Goal: Check status: Check status

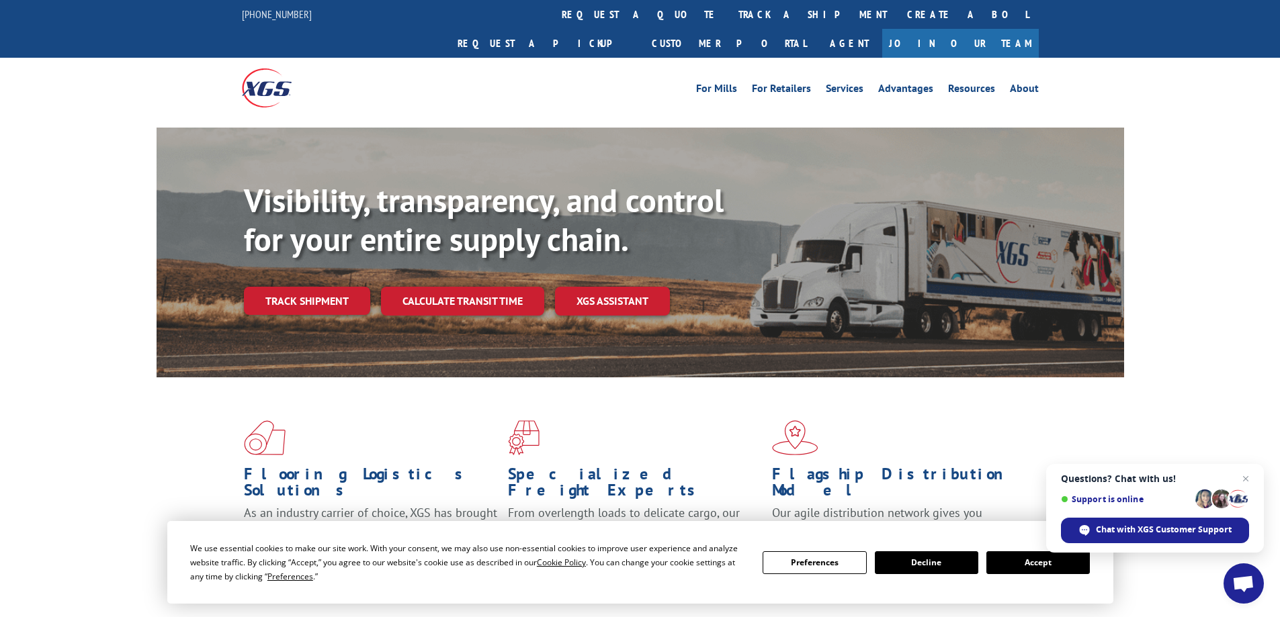
click at [1018, 557] on button "Accept" at bounding box center [1037, 563] width 103 height 23
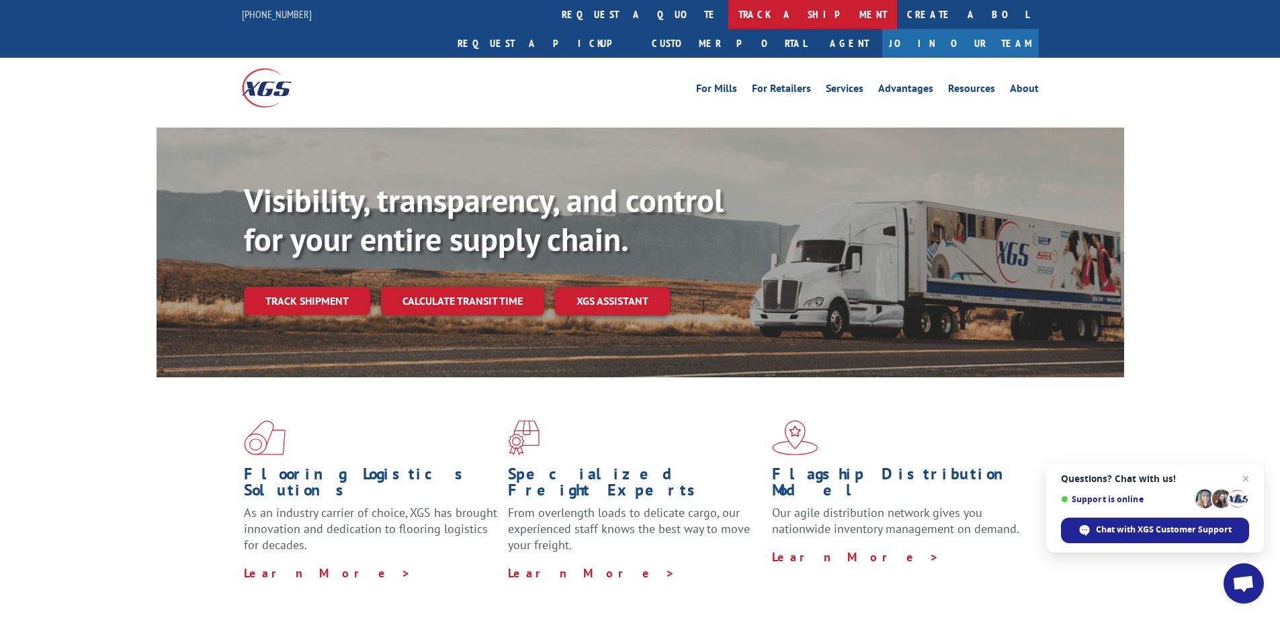
click at [728, 14] on link "track a shipment" at bounding box center [812, 14] width 169 height 29
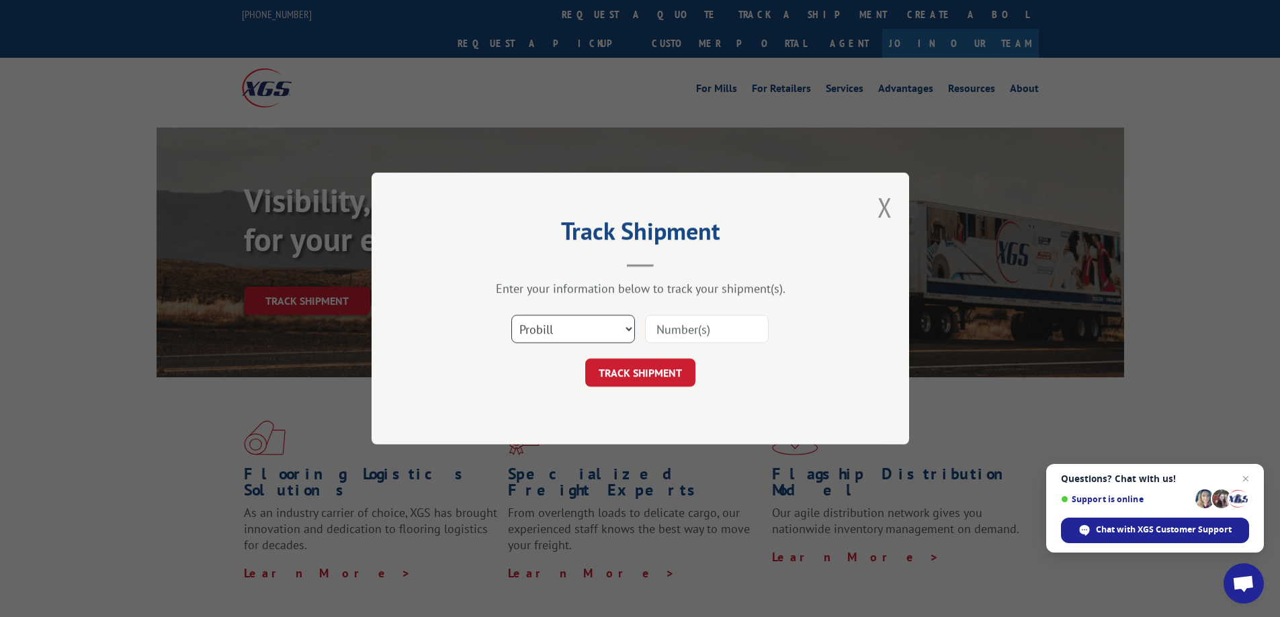
click at [623, 324] on select "Select category... Probill BOL PO" at bounding box center [573, 329] width 124 height 28
select select "po"
click at [511, 315] on select "Select category... Probill BOL PO" at bounding box center [573, 329] width 124 height 28
click at [676, 329] on input at bounding box center [707, 329] width 124 height 28
paste input "363409"
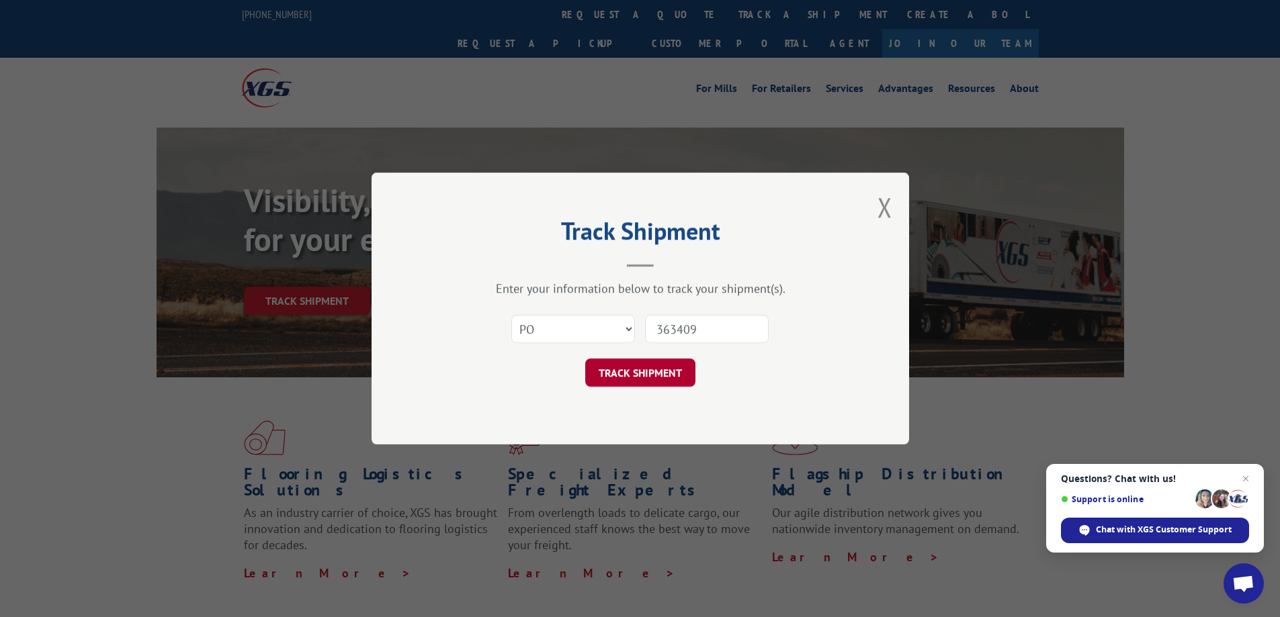
type input "363409"
click at [636, 369] on button "TRACK SHIPMENT" at bounding box center [640, 373] width 110 height 28
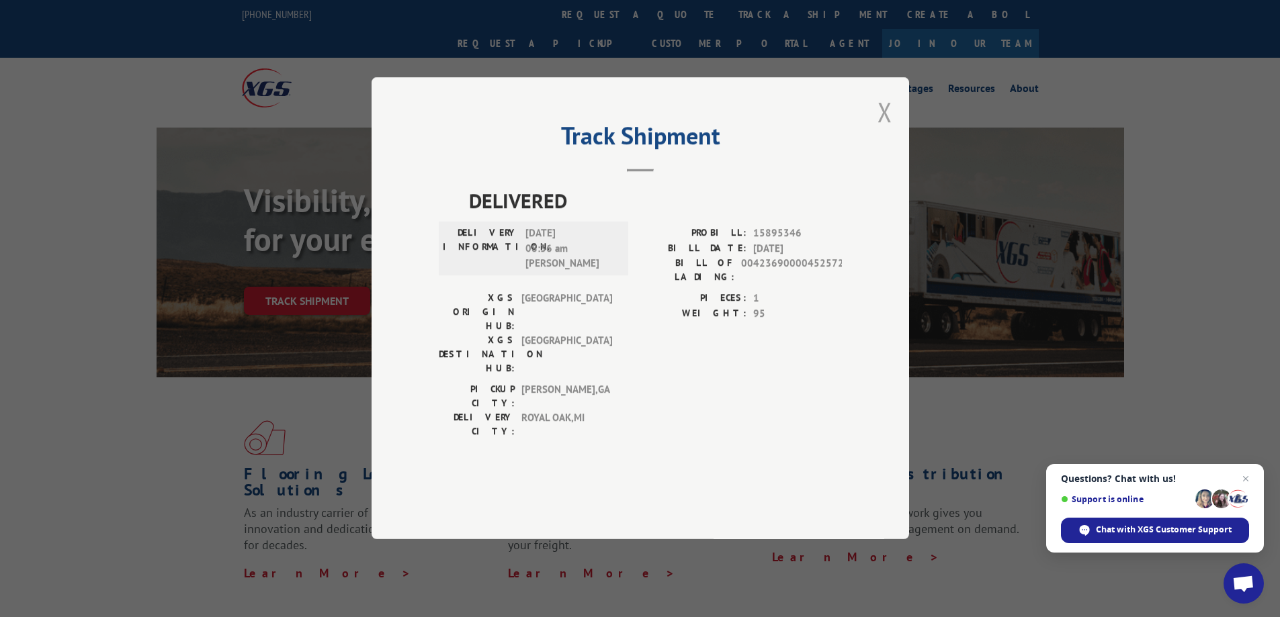
click at [887, 130] on button "Close modal" at bounding box center [884, 112] width 15 height 36
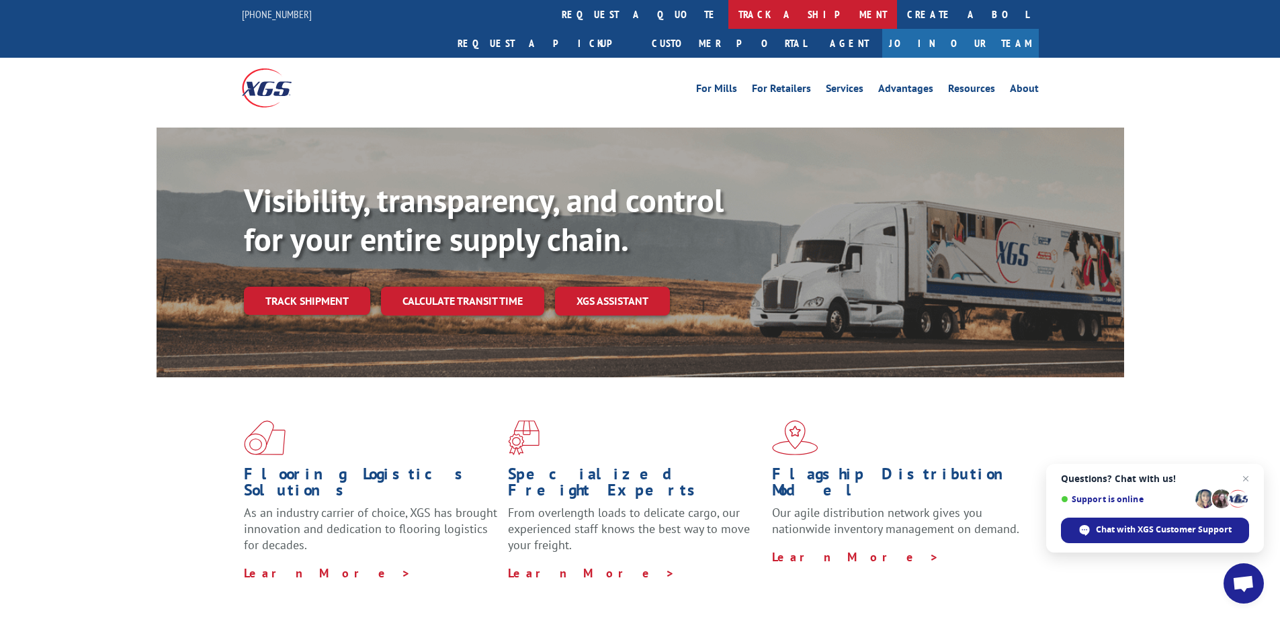
click at [728, 6] on link "track a shipment" at bounding box center [812, 14] width 169 height 29
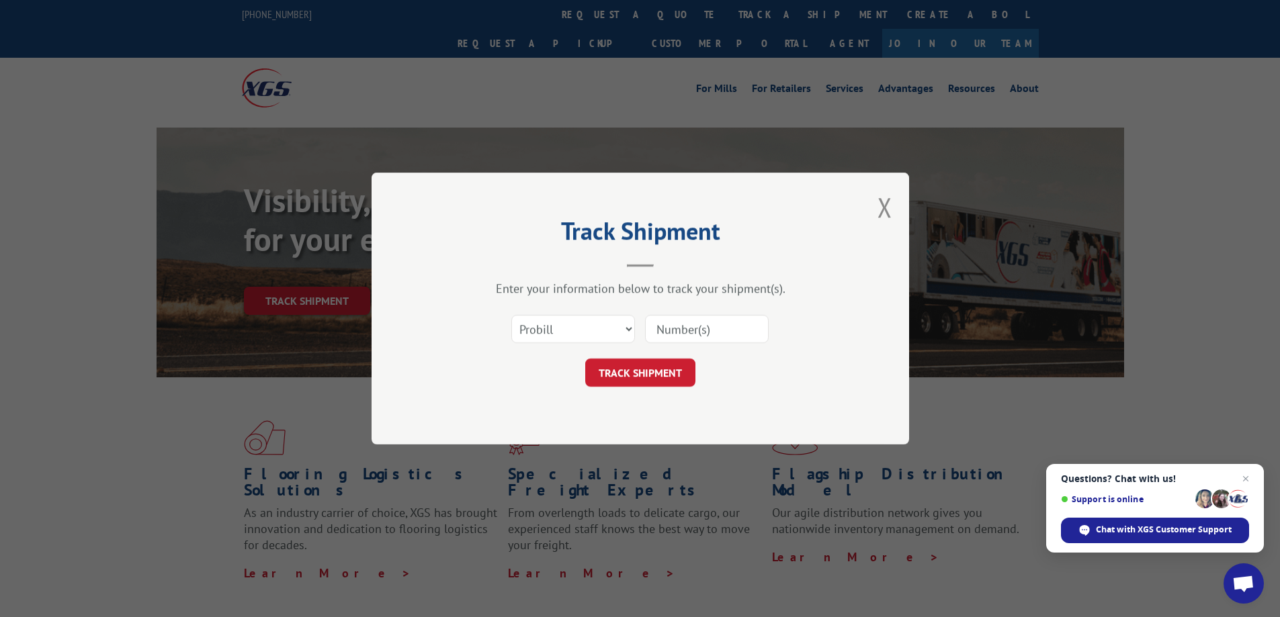
click at [657, 332] on input at bounding box center [707, 329] width 124 height 28
paste input "363409"
type input "363409"
click at [652, 369] on button "TRACK SHIPMENT" at bounding box center [640, 373] width 110 height 28
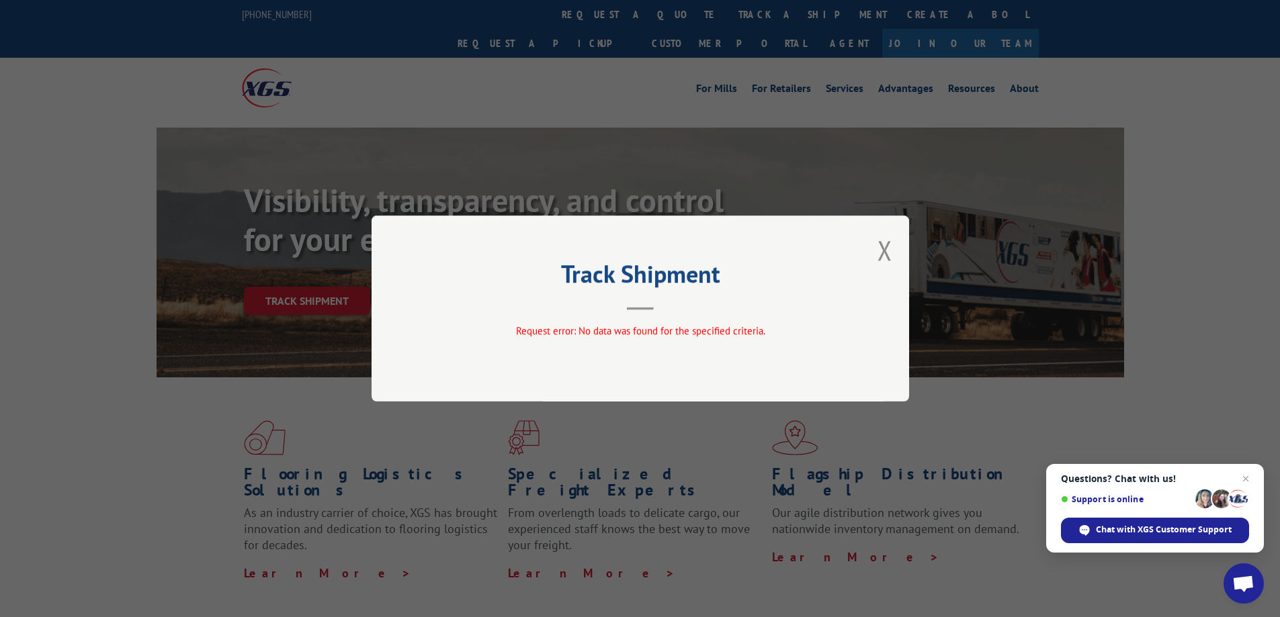
click at [871, 245] on div "Track Shipment Request error: No data was found for the specified criteria." at bounding box center [639, 309] width 537 height 186
click at [875, 246] on div "Track Shipment Request error: No data was found for the specified criteria." at bounding box center [639, 309] width 537 height 186
click at [877, 248] on div "Track Shipment Request error: No data was found for the specified criteria." at bounding box center [639, 309] width 537 height 186
click at [883, 248] on button "Close modal" at bounding box center [884, 250] width 15 height 36
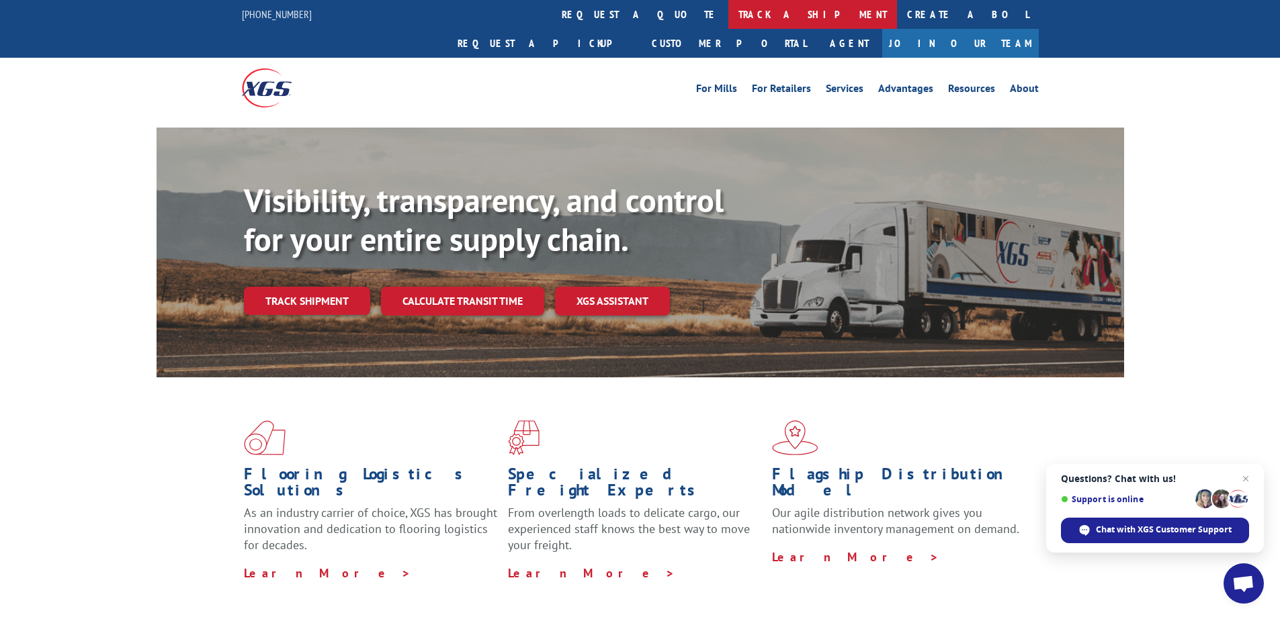
click at [728, 19] on link "track a shipment" at bounding box center [812, 14] width 169 height 29
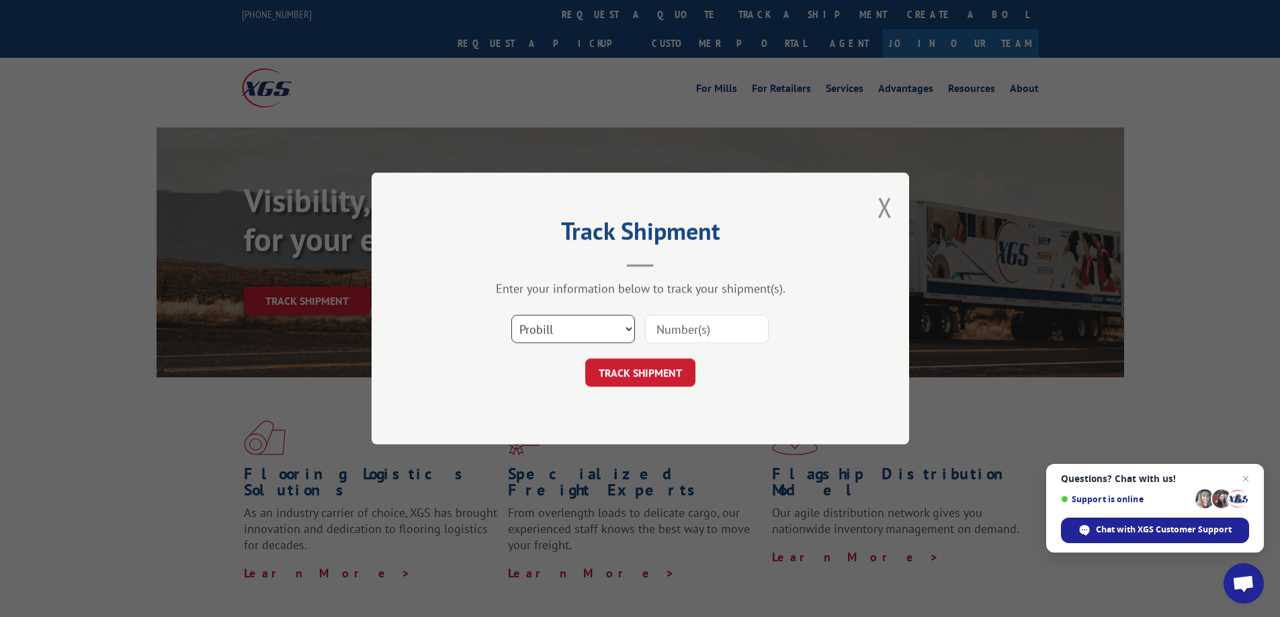
click at [620, 322] on select "Select category... Probill BOL PO" at bounding box center [573, 329] width 124 height 28
select select "bol"
click at [511, 315] on select "Select category... Probill BOL PO" at bounding box center [573, 329] width 124 height 28
click at [678, 329] on input at bounding box center [707, 329] width 124 height 28
paste input "363409"
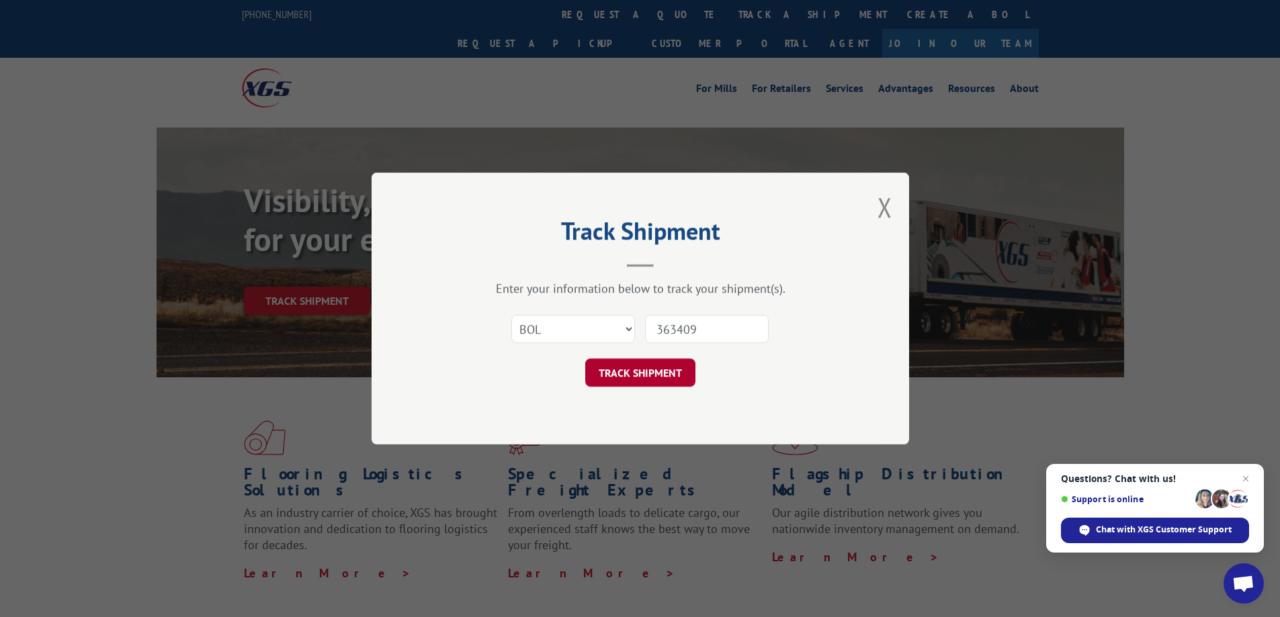
type input "363409"
click at [648, 373] on button "TRACK SHIPMENT" at bounding box center [640, 373] width 110 height 28
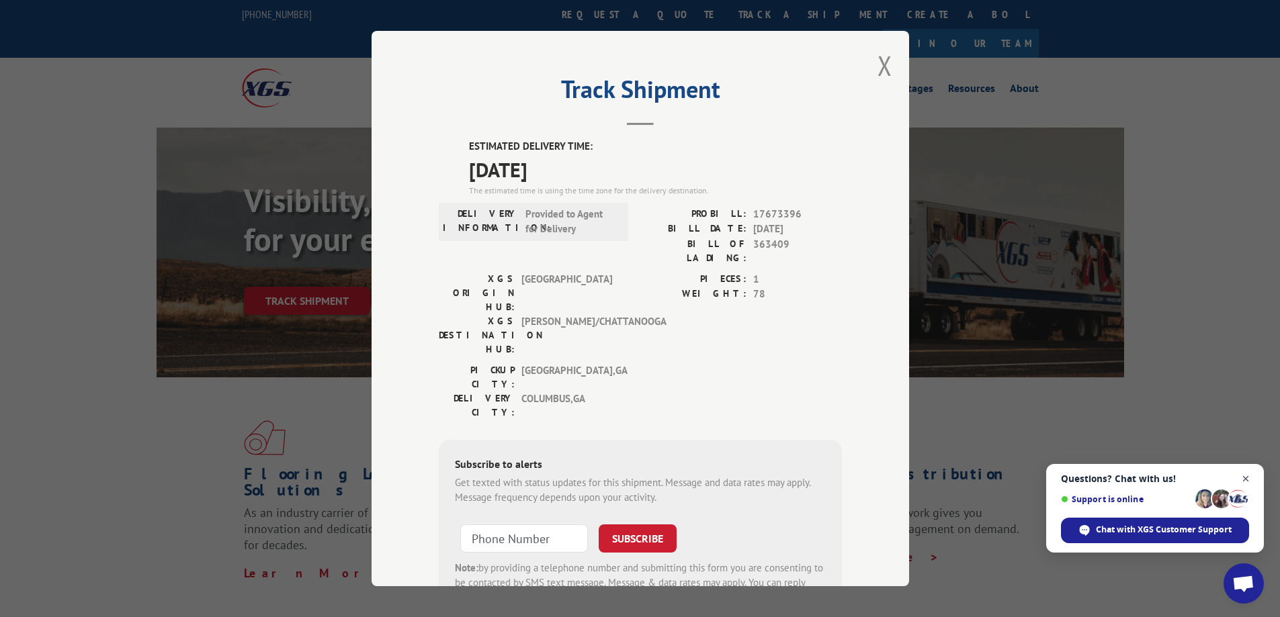
click at [1247, 478] on span "Close chat" at bounding box center [1245, 479] width 17 height 17
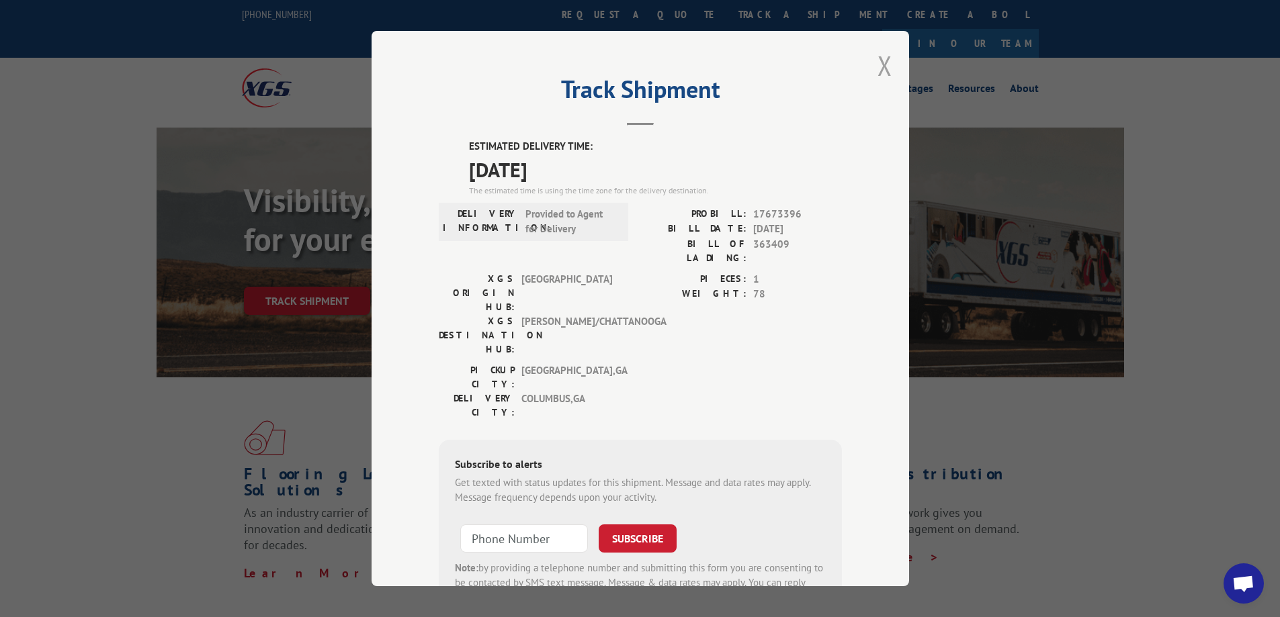
click at [877, 64] on button "Close modal" at bounding box center [884, 66] width 15 height 36
